Goal: Find specific page/section: Find specific page/section

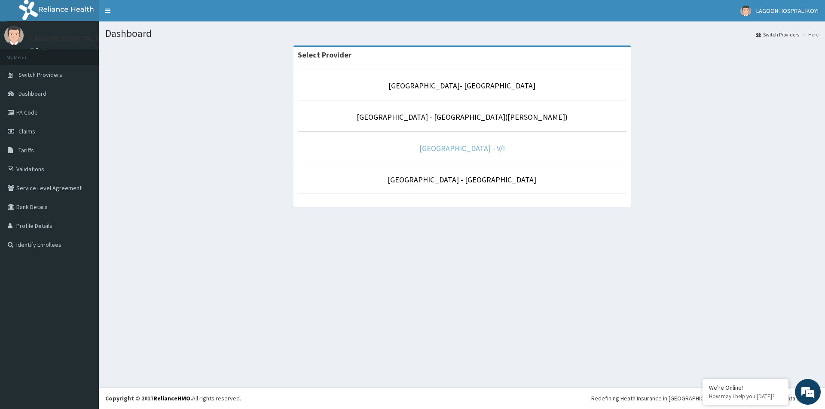
click at [454, 151] on link "[GEOGRAPHIC_DATA] - V/I" at bounding box center [461, 148] width 85 height 10
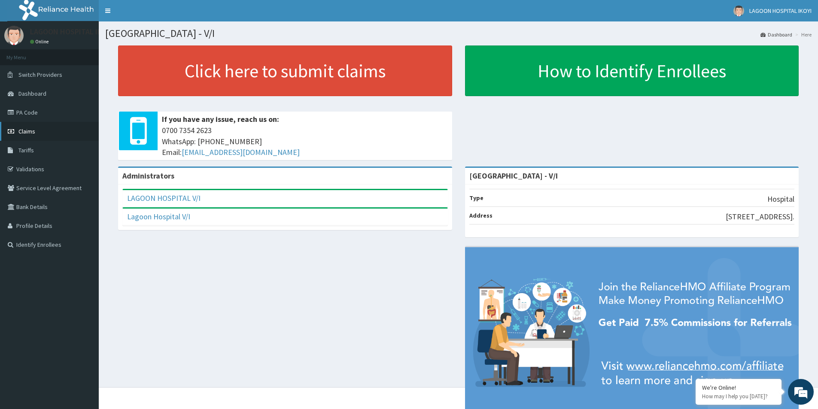
click at [26, 128] on span "Claims" at bounding box center [26, 132] width 17 height 8
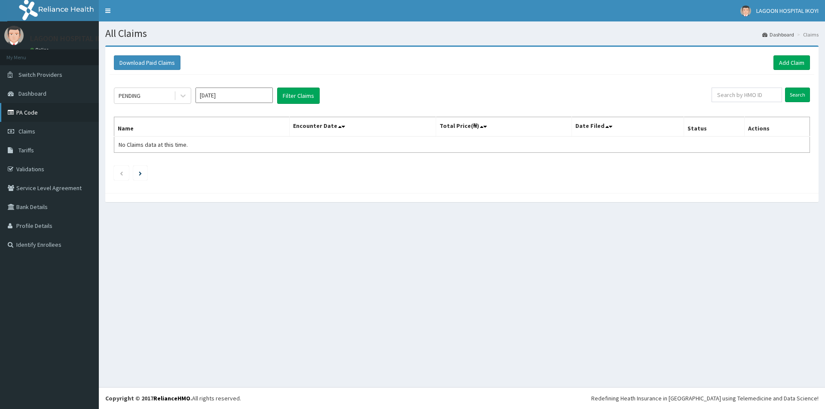
click at [31, 113] on link "PA Code" at bounding box center [49, 112] width 99 height 19
